Goal: Information Seeking & Learning: Learn about a topic

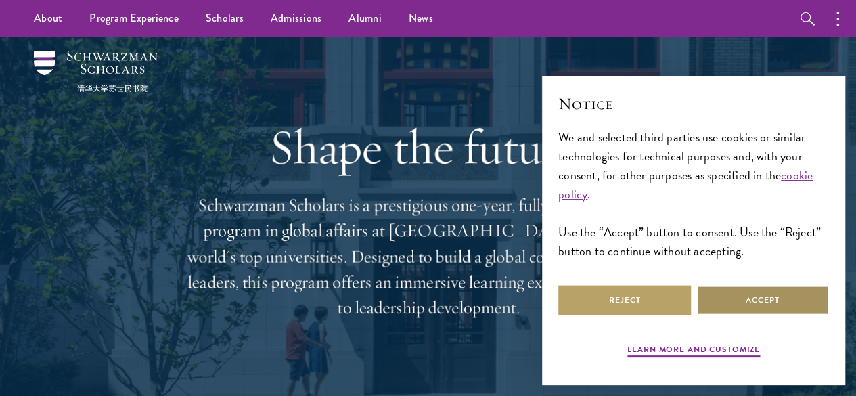
drag, startPoint x: 760, startPoint y: 287, endPoint x: 773, endPoint y: 248, distance: 41.3
click at [759, 287] on button "Accept" at bounding box center [762, 300] width 133 height 30
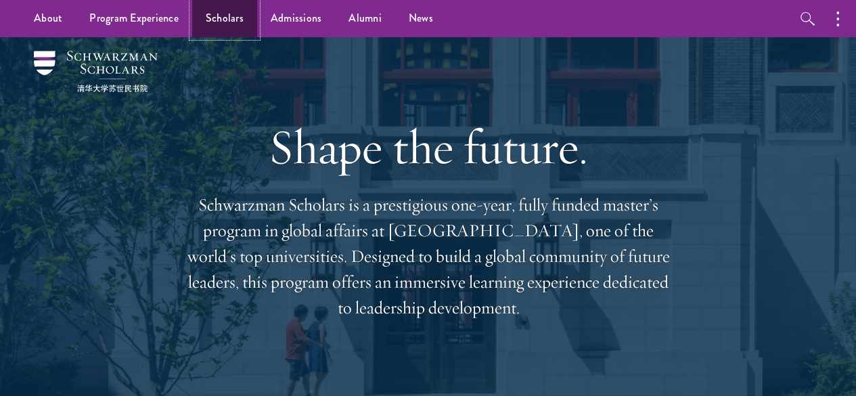
click at [217, 22] on link "Scholars" at bounding box center [224, 18] width 65 height 37
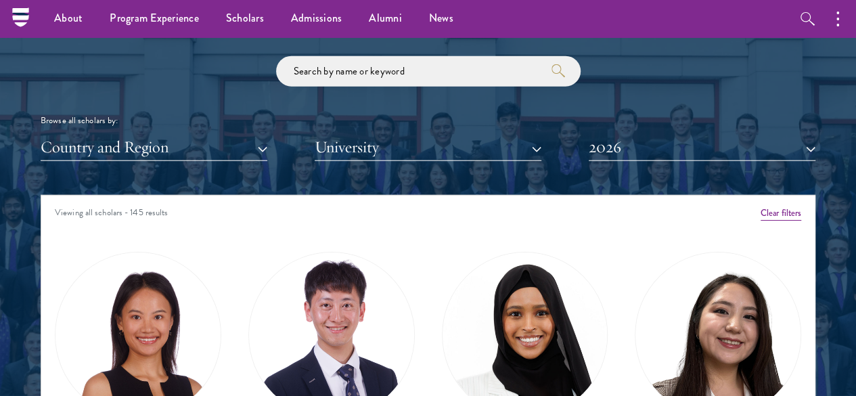
scroll to position [1565, 0]
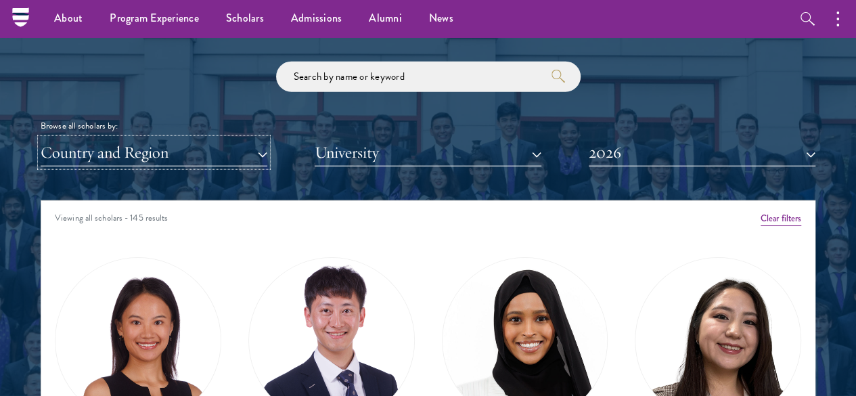
click at [242, 139] on button "Country and Region" at bounding box center [154, 153] width 227 height 28
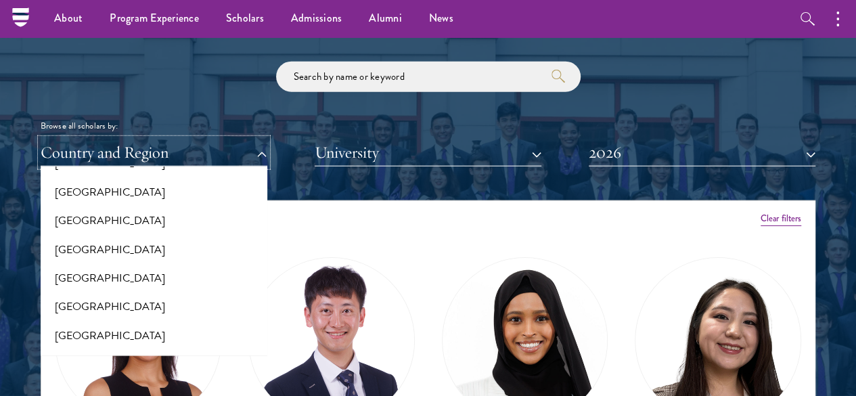
scroll to position [414, 0]
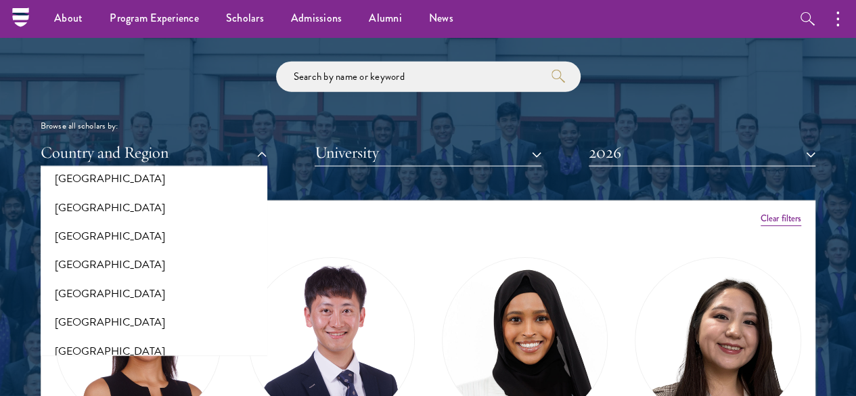
click at [0, 227] on div at bounding box center [428, 269] width 856 height 837
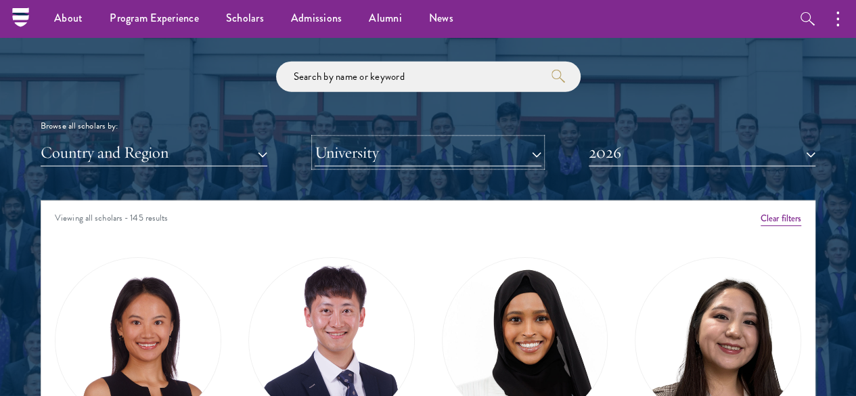
click at [411, 139] on button "University" at bounding box center [428, 153] width 227 height 28
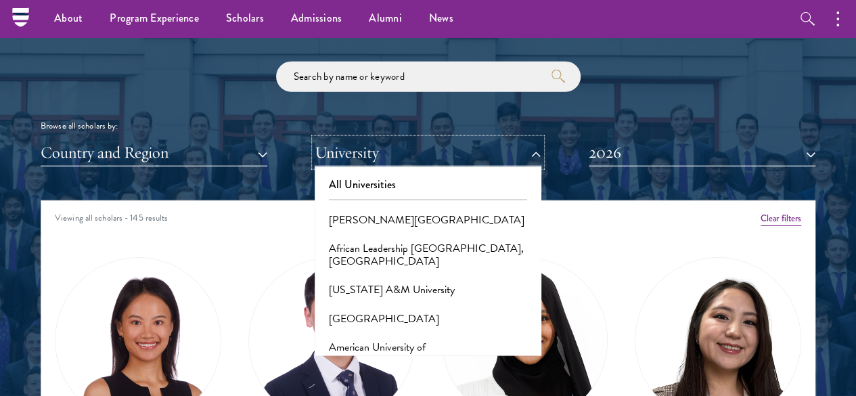
click at [411, 139] on button "University" at bounding box center [428, 153] width 227 height 28
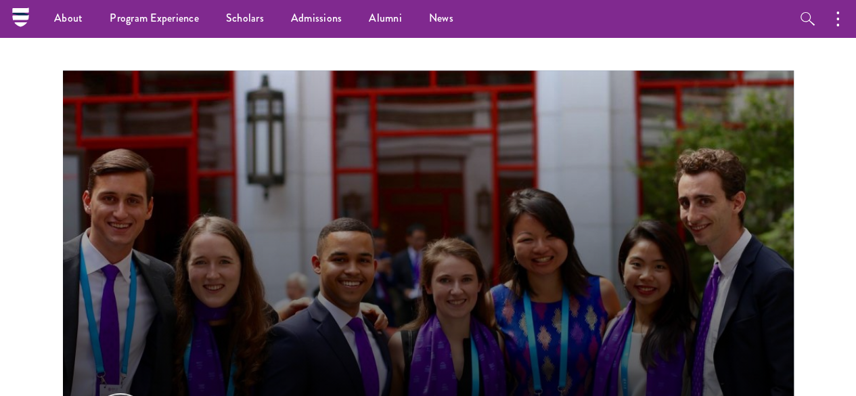
scroll to position [0, 0]
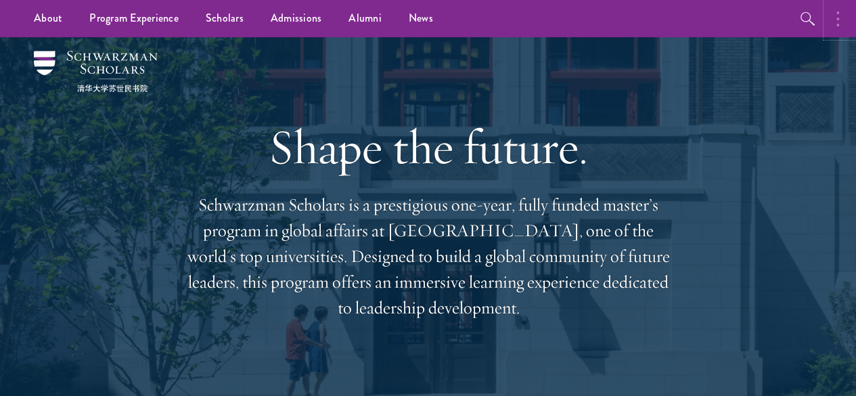
click at [841, 16] on button "button" at bounding box center [841, 18] width 30 height 37
